Goal: Task Accomplishment & Management: Manage account settings

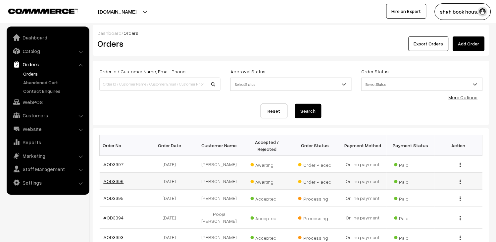
click at [113, 181] on link "#OD3396" at bounding box center [114, 181] width 20 height 6
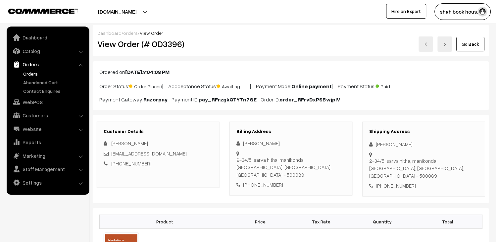
click at [38, 71] on link "Orders" at bounding box center [55, 73] width 66 height 7
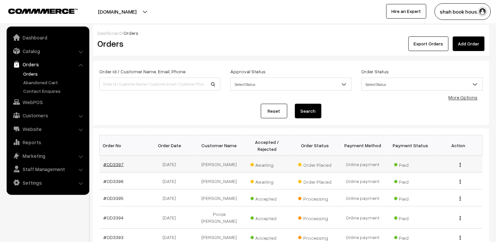
click at [115, 163] on link "#OD3397" at bounding box center [114, 164] width 20 height 6
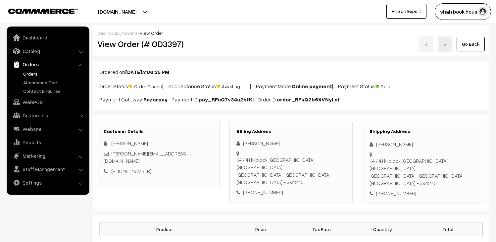
scroll to position [73, 0]
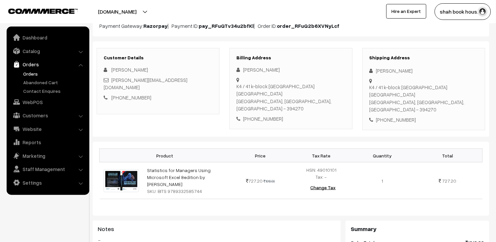
click at [176, 77] on div "husain.jahirm@gmail.com" at bounding box center [158, 83] width 109 height 15
click at [176, 77] on div "[PERSON_NAME][EMAIL_ADDRESS][DOMAIN_NAME]" at bounding box center [158, 83] width 109 height 15
copy div "[PERSON_NAME][EMAIL_ADDRESS][DOMAIN_NAME]"
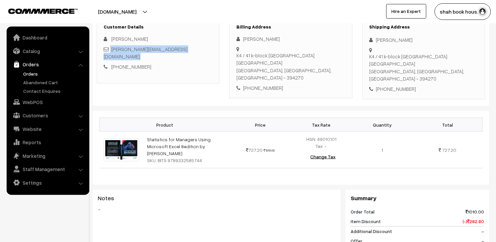
scroll to position [68, 0]
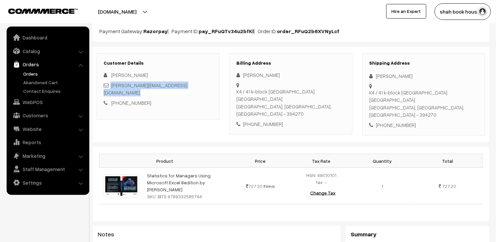
copy div "[PERSON_NAME][EMAIL_ADDRESS][DOMAIN_NAME]"
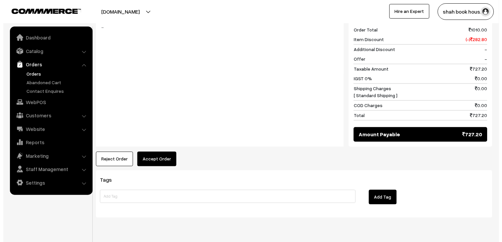
scroll to position [289, 0]
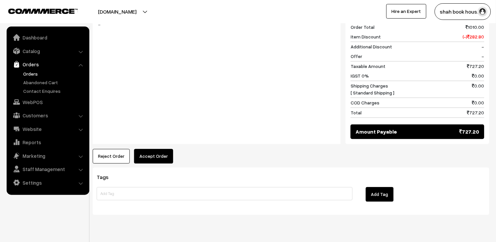
click at [153, 149] on button "Accept Order" at bounding box center [153, 156] width 39 height 15
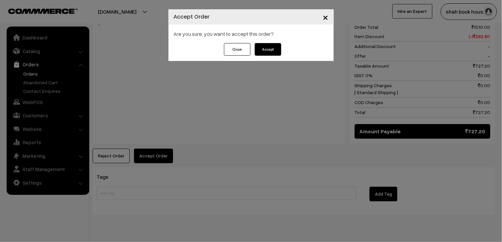
click at [257, 49] on button "Accept" at bounding box center [268, 49] width 26 height 13
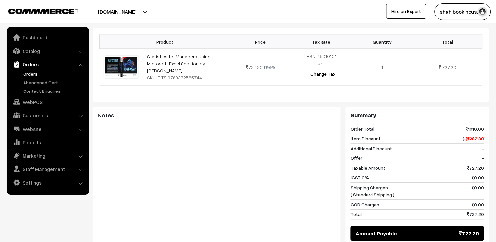
scroll to position [220, 0]
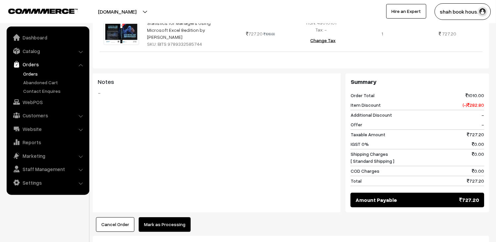
click at [154, 217] on button "Mark as Processing" at bounding box center [165, 224] width 52 height 15
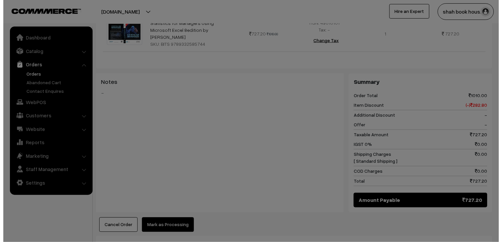
scroll to position [220, 0]
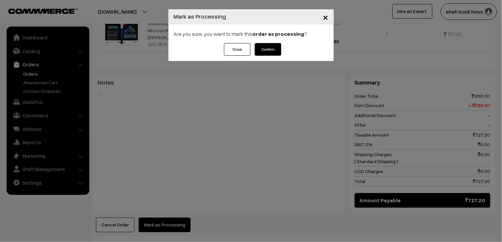
click at [273, 54] on button "Confirm" at bounding box center [268, 49] width 26 height 13
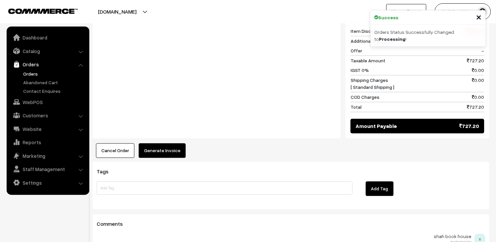
drag, startPoint x: 0, startPoint y: 0, endPoint x: 173, endPoint y: 127, distance: 214.7
click at [173, 143] on button "Generate Invoice" at bounding box center [162, 150] width 47 height 15
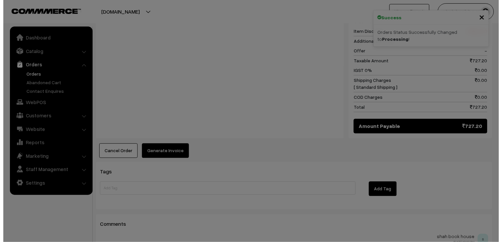
scroll to position [295, 0]
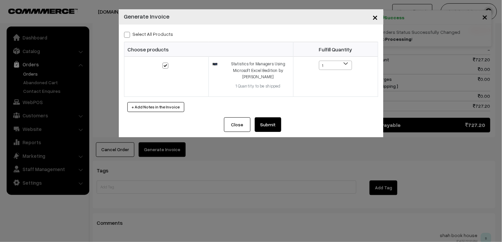
click at [274, 123] on button "Submit" at bounding box center [268, 124] width 26 height 15
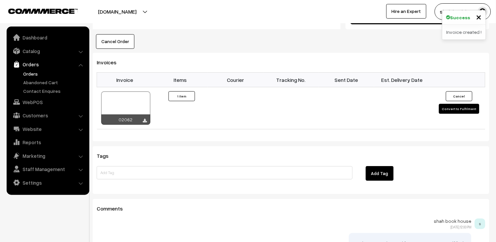
scroll to position [307, 0]
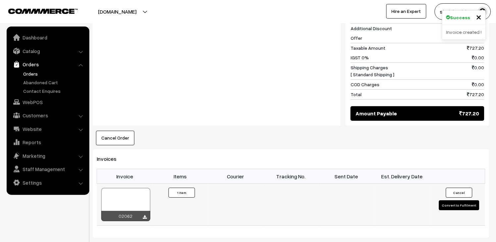
click at [124, 188] on div at bounding box center [125, 204] width 49 height 33
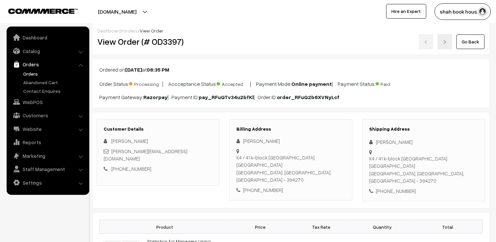
scroll to position [0, 0]
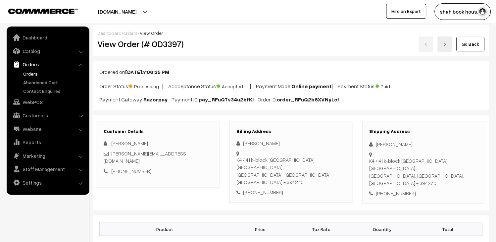
click at [36, 73] on link "Orders" at bounding box center [55, 73] width 66 height 7
